Goal: Task Accomplishment & Management: Use online tool/utility

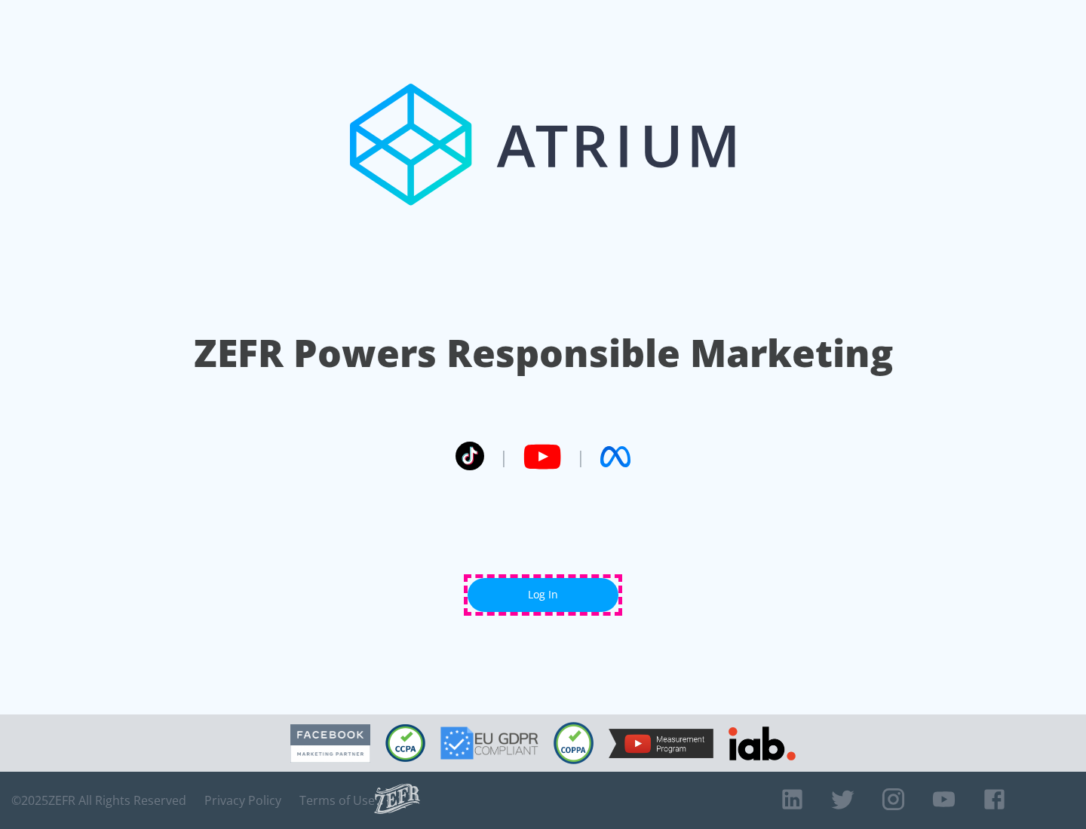
click at [543, 595] on link "Log In" at bounding box center [542, 595] width 151 height 34
